Goal: Task Accomplishment & Management: Manage account settings

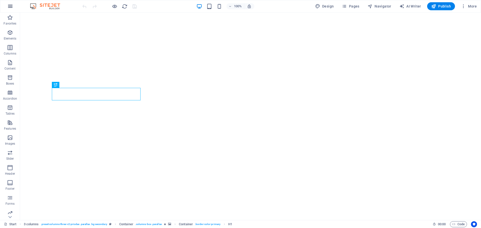
click at [12, 6] on icon "button" at bounding box center [10, 6] width 6 height 6
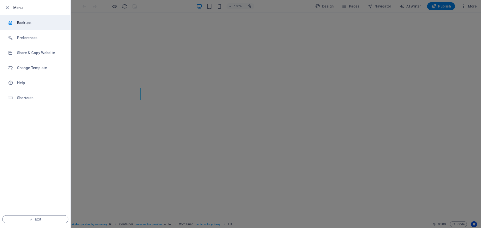
click at [21, 23] on h6 "Backups" at bounding box center [40, 23] width 46 height 6
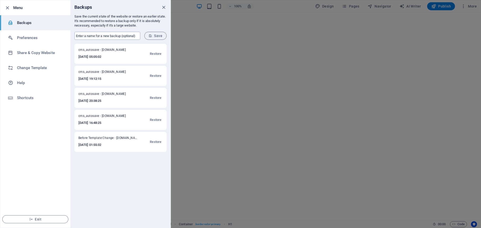
click at [82, 37] on input "text" at bounding box center [107, 36] width 66 height 8
type input "<"
type input "Monthly"
click at [153, 35] on span "Save" at bounding box center [156, 36] width 14 height 4
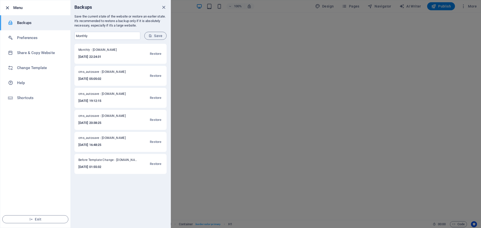
click at [9, 6] on icon "button" at bounding box center [8, 8] width 6 height 6
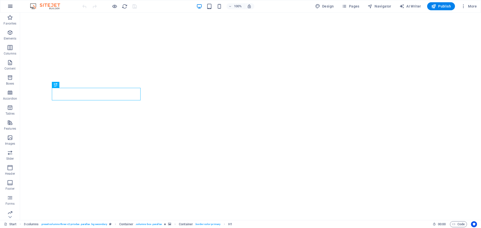
click at [11, 6] on icon "button" at bounding box center [10, 6] width 6 height 6
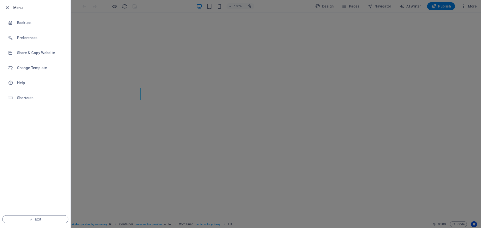
click at [7, 7] on icon "button" at bounding box center [8, 8] width 6 height 6
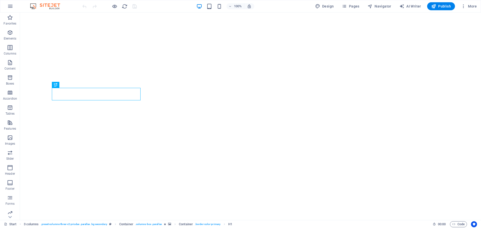
click at [50, 5] on img at bounding box center [48, 6] width 38 height 6
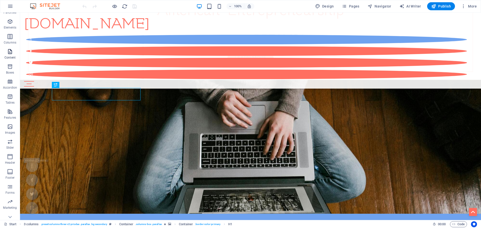
scroll to position [18, 0]
click at [10, 105] on icon "button" at bounding box center [10, 105] width 6 height 6
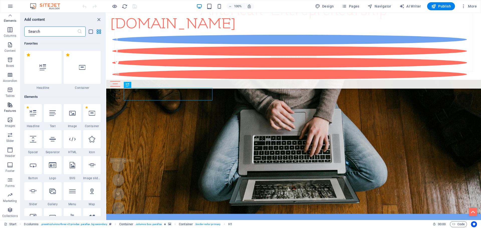
scroll to position [1954, 0]
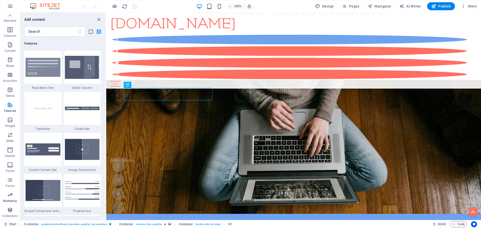
click at [10, 196] on icon "button" at bounding box center [10, 195] width 6 height 6
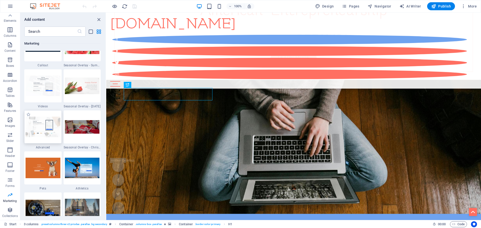
scroll to position [4208, 0]
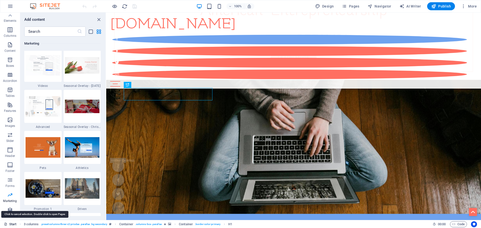
click at [10, 224] on link "Start" at bounding box center [10, 225] width 13 height 6
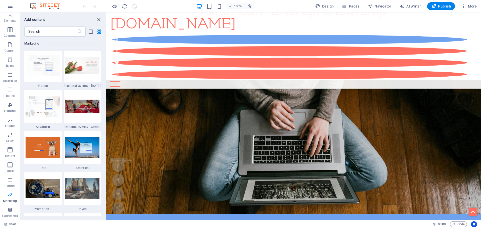
click at [98, 18] on icon "close panel" at bounding box center [99, 20] width 6 height 6
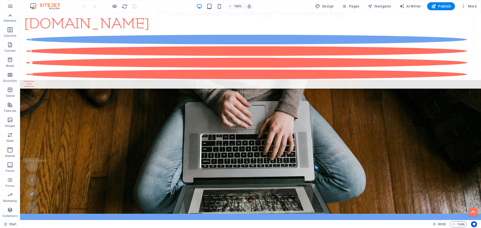
click at [12, 16] on icon at bounding box center [11, 15] width 4 height 2
click at [10, 75] on icon "button" at bounding box center [10, 75] width 6 height 6
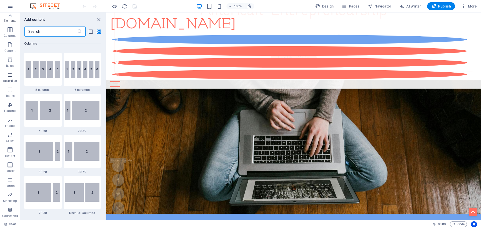
scroll to position [1600, 0]
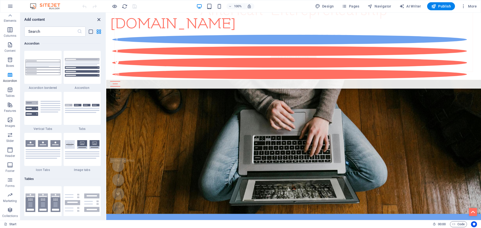
drag, startPoint x: 99, startPoint y: 18, endPoint x: 78, endPoint y: 6, distance: 23.5
click at [99, 18] on icon "close panel" at bounding box center [99, 20] width 6 height 6
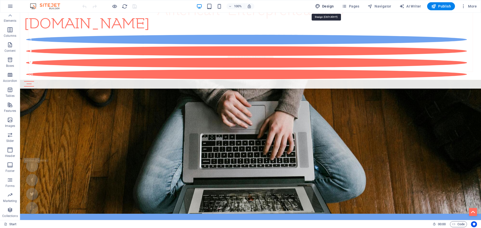
click at [330, 6] on span "Design" at bounding box center [324, 6] width 19 height 5
select select "px"
select select "300"
select select "px"
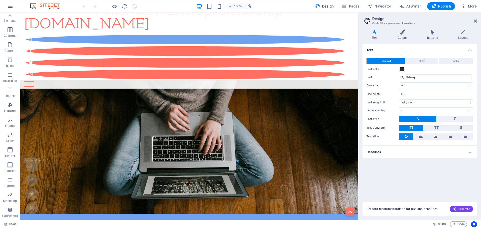
click at [476, 21] on icon at bounding box center [475, 21] width 3 height 4
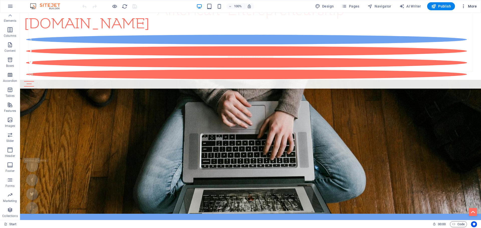
click at [465, 6] on icon "button" at bounding box center [463, 6] width 5 height 5
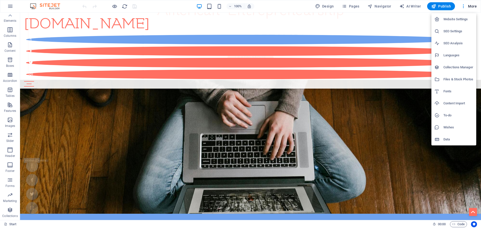
click at [443, 139] on div at bounding box center [439, 139] width 9 height 5
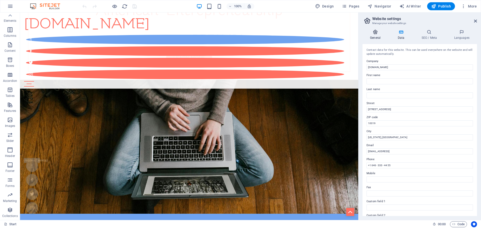
click at [377, 33] on icon at bounding box center [376, 32] width 26 height 5
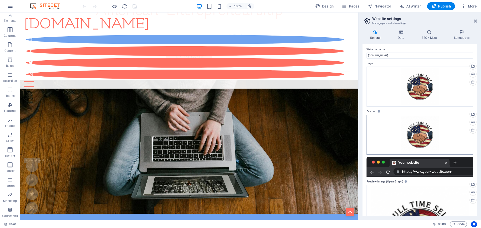
scroll to position [0, 0]
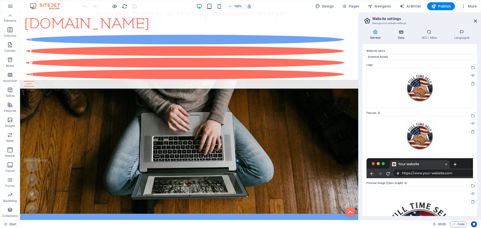
click at [400, 34] on icon at bounding box center [401, 32] width 22 height 5
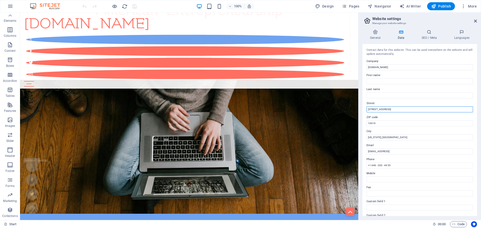
drag, startPoint x: 388, startPoint y: 109, endPoint x: 358, endPoint y: 109, distance: 29.3
click at [358, 109] on aside "Website settings Manage your website settings General Data SEO / Meta Languages…" at bounding box center [419, 117] width 123 height 208
type input "[STREET_ADDRESS][PERSON_NAME]"
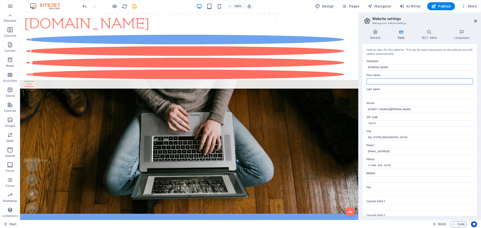
type input "PC"
type input "[US_STATE]"
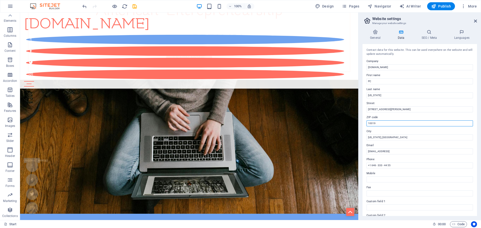
drag, startPoint x: 382, startPoint y: 122, endPoint x: 359, endPoint y: 122, distance: 22.3
click at [359, 122] on aside "Website settings Manage your website settings General Data SEO / Meta Languages…" at bounding box center [419, 117] width 123 height 208
type input "75215"
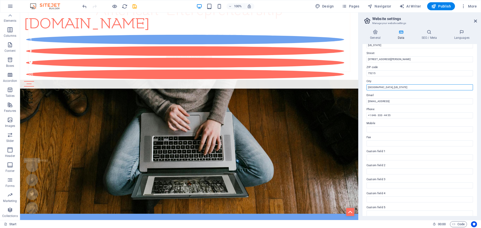
scroll to position [69, 0]
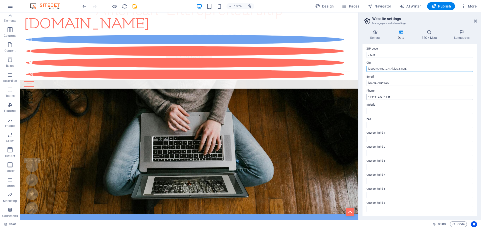
type input "[GEOGRAPHIC_DATA], [US_STATE]"
click at [395, 96] on input "+1 646 - 333 - 44 55" at bounding box center [420, 97] width 107 height 6
drag, startPoint x: 416, startPoint y: 109, endPoint x: 356, endPoint y: 97, distance: 61.5
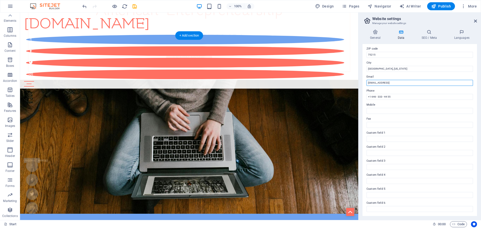
drag, startPoint x: 448, startPoint y: 95, endPoint x: 352, endPoint y: 82, distance: 97.0
type input "[EMAIL_ADDRESS][DOMAIN_NAME]"
drag, startPoint x: 395, startPoint y: 95, endPoint x: 363, endPoint y: 97, distance: 31.6
click at [363, 97] on div "Contact data for this website. This can be used everywhere on the website and w…" at bounding box center [420, 130] width 115 height 172
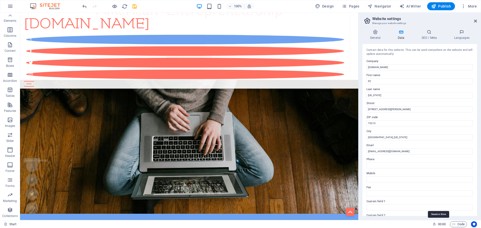
click at [435, 224] on icon at bounding box center [434, 224] width 3 height 3
click at [442, 225] on span ":" at bounding box center [442, 225] width 1 height 4
click at [476, 21] on icon at bounding box center [475, 21] width 3 height 4
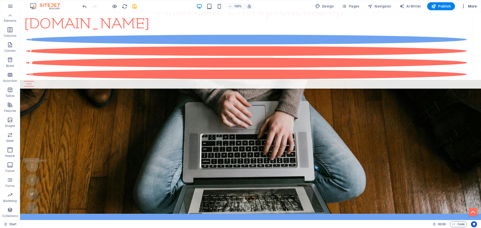
click at [464, 5] on icon "button" at bounding box center [463, 6] width 5 height 5
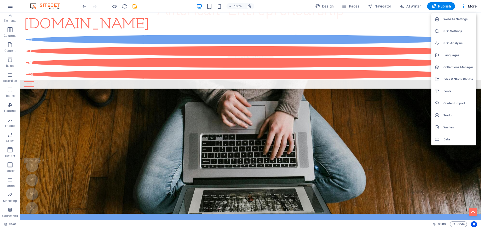
click at [445, 140] on h6 "Data" at bounding box center [459, 140] width 30 height 6
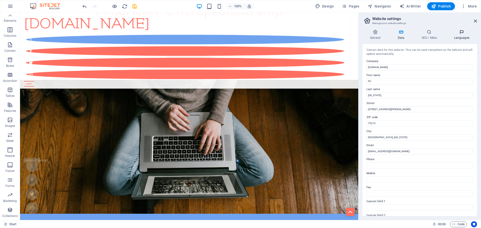
click at [464, 33] on icon at bounding box center [462, 32] width 31 height 5
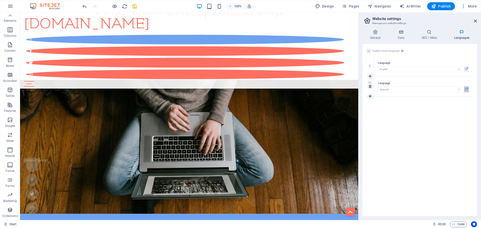
click at [467, 90] on icon at bounding box center [466, 89] width 3 height 6
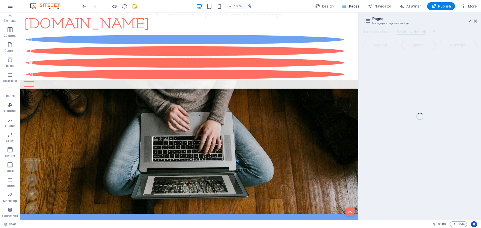
click at [476, 20] on div "Start (en) Favorites Elements Columns Content Boxes Accordion Tables Features I…" at bounding box center [240, 117] width 481 height 208
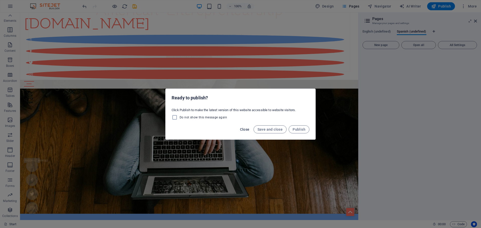
click at [248, 128] on span "Close" at bounding box center [245, 130] width 10 height 4
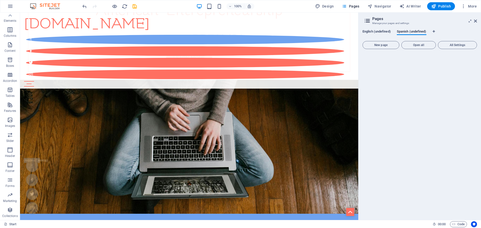
click at [383, 31] on span "English (undefined)" at bounding box center [377, 32] width 28 height 7
click at [388, 30] on span "English (undefined)" at bounding box center [377, 32] width 28 height 7
click at [419, 44] on span "Open all" at bounding box center [419, 45] width 30 height 3
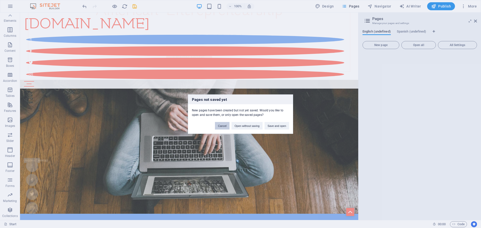
click at [224, 125] on button "Cancel" at bounding box center [222, 126] width 15 height 8
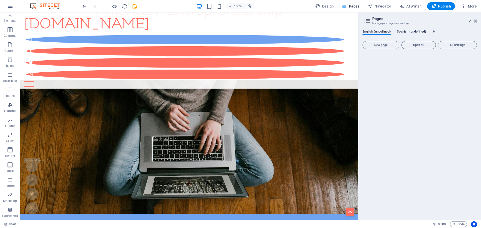
click at [420, 30] on span "Spanish (undefined)" at bounding box center [412, 32] width 30 height 7
click at [388, 45] on span "New page" at bounding box center [381, 45] width 32 height 3
click at [441, 6] on span "Publish" at bounding box center [441, 6] width 20 height 5
click at [475, 21] on icon at bounding box center [475, 21] width 3 height 4
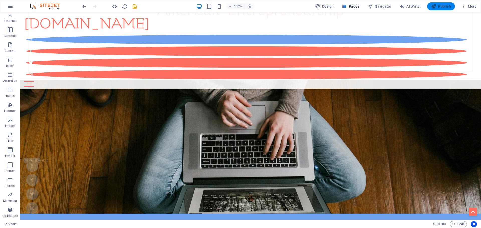
click at [445, 6] on span "Publish" at bounding box center [441, 6] width 20 height 5
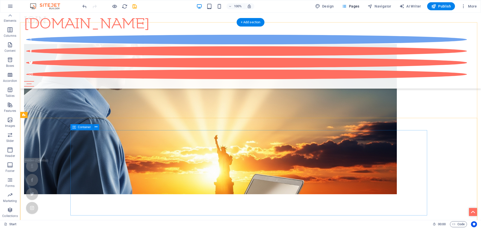
scroll to position [3701, 0]
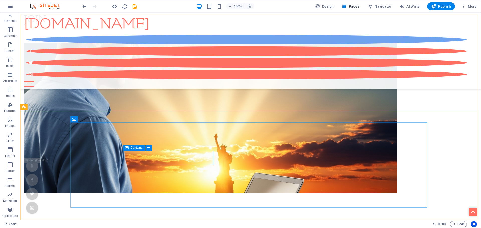
click at [128, 148] on icon at bounding box center [127, 148] width 4 height 6
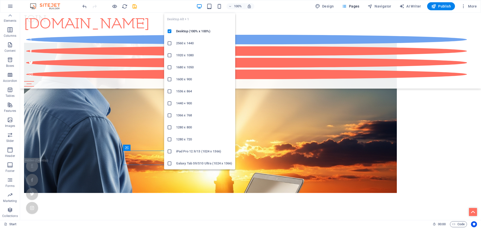
click at [201, 5] on icon "button" at bounding box center [200, 7] width 6 height 6
click at [199, 6] on icon "button" at bounding box center [200, 7] width 6 height 6
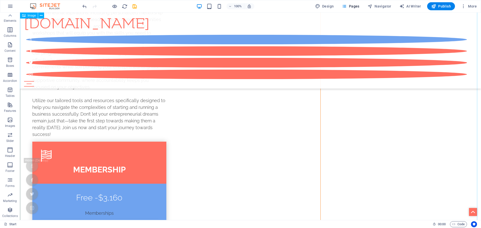
scroll to position [3175, 0]
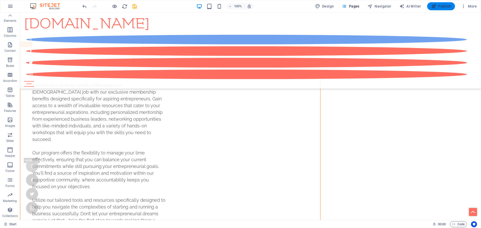
click at [442, 4] on button "Publish" at bounding box center [441, 6] width 28 height 8
click at [135, 7] on icon "save" at bounding box center [135, 7] width 6 height 6
click at [134, 7] on icon "save" at bounding box center [135, 7] width 6 height 6
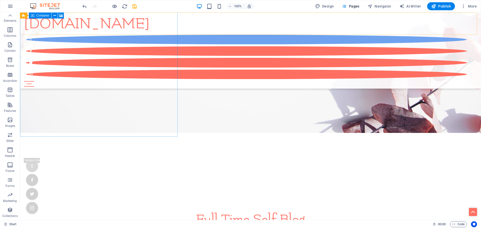
scroll to position [1871, 0]
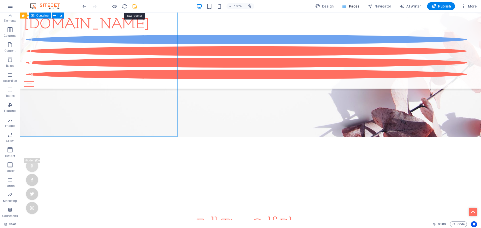
click at [134, 6] on icon "save" at bounding box center [135, 7] width 6 height 6
click at [443, 7] on span "Publish" at bounding box center [441, 6] width 20 height 5
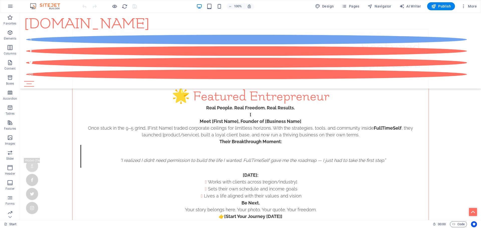
scroll to position [2824, 0]
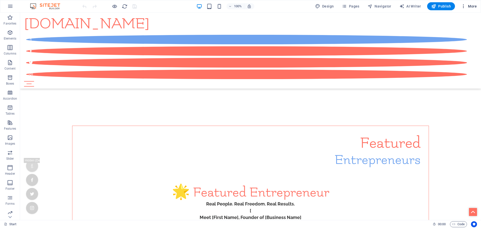
click at [471, 5] on span "More" at bounding box center [469, 6] width 16 height 5
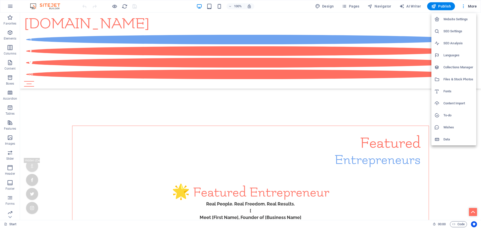
click at [446, 139] on h6 "Data" at bounding box center [459, 140] width 30 height 6
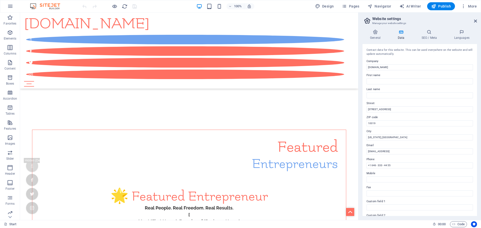
scroll to position [2911, 0]
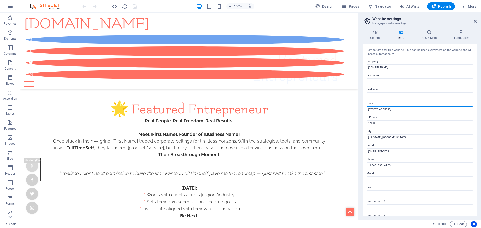
click at [389, 110] on input "[STREET_ADDRESS]" at bounding box center [420, 110] width 107 height 6
drag, startPoint x: 409, startPoint y: 122, endPoint x: 352, endPoint y: 110, distance: 58.1
type input "[STREET_ADDRESS][PERSON_NAME]"
type input "PC"
type input "[US_STATE]"
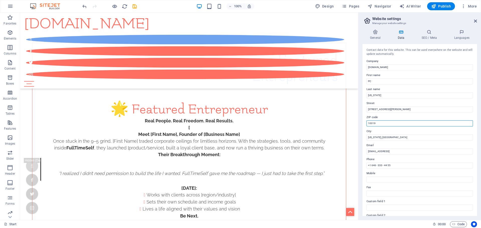
drag, startPoint x: 366, startPoint y: 123, endPoint x: 360, endPoint y: 123, distance: 6.8
click at [360, 123] on div "General Data SEO / Meta Languages Website name fulltimeself.com Logo Drag files…" at bounding box center [420, 123] width 123 height 195
type input "75215"
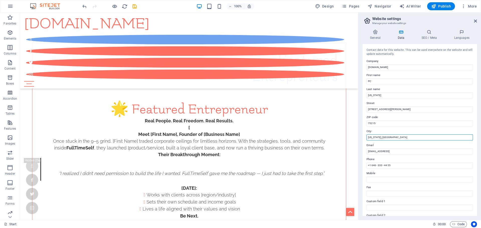
drag, startPoint x: 389, startPoint y: 137, endPoint x: 361, endPoint y: 137, distance: 28.1
click at [361, 137] on div "General Data SEO / Meta Languages Website name fulltimeself.com Logo Drag files…" at bounding box center [420, 123] width 123 height 195
type input "[GEOGRAPHIC_DATA], [US_STATE]"
drag, startPoint x: 447, startPoint y: 164, endPoint x: 345, endPoint y: 150, distance: 103.1
type input "[EMAIL_ADDRESS][DOMAIN_NAME]"
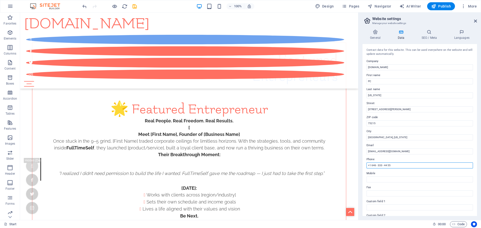
drag, startPoint x: 413, startPoint y: 177, endPoint x: 347, endPoint y: 165, distance: 66.9
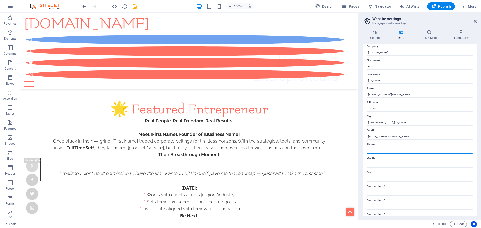
scroll to position [0, 0]
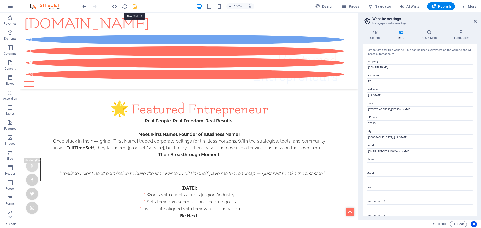
click at [135, 6] on icon "save" at bounding box center [135, 7] width 6 height 6
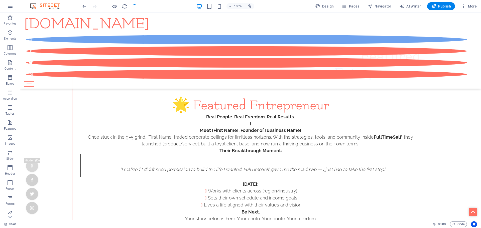
scroll to position [2824, 0]
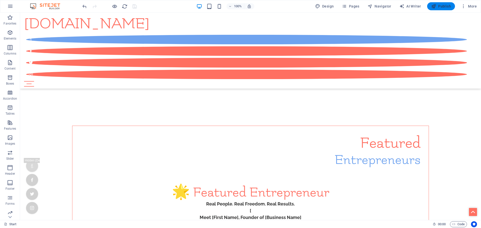
click at [447, 4] on span "Publish" at bounding box center [441, 6] width 20 height 5
